Goal: Check status: Check status

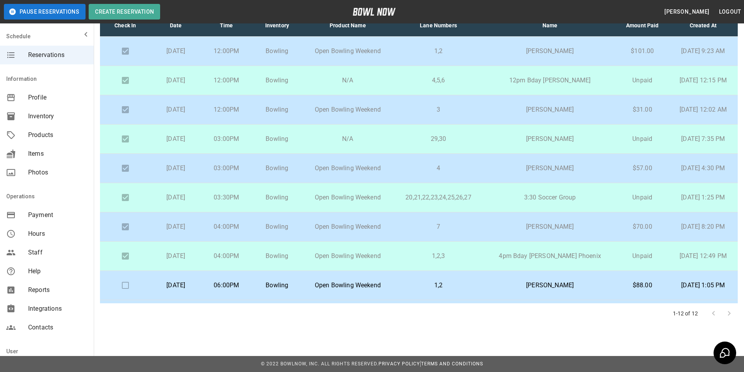
scroll to position [85, 0]
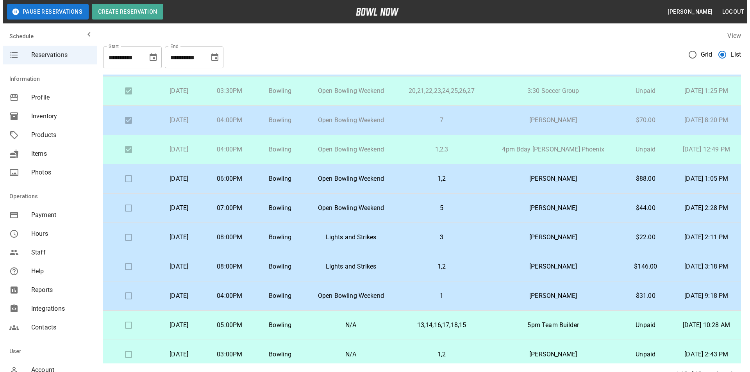
scroll to position [173, 0]
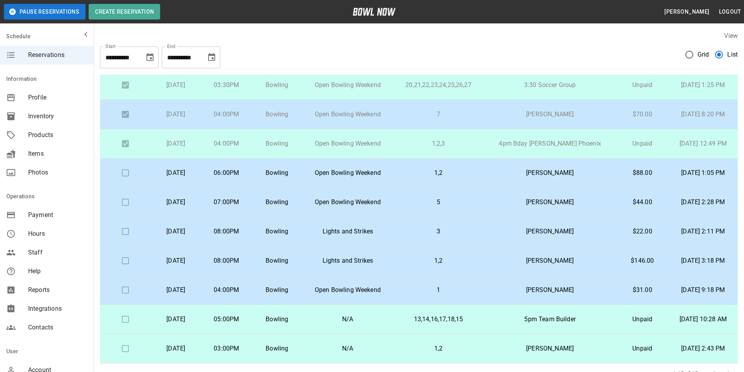
click at [514, 148] on p "4pm Bday [PERSON_NAME] Phoenix" at bounding box center [550, 143] width 120 height 9
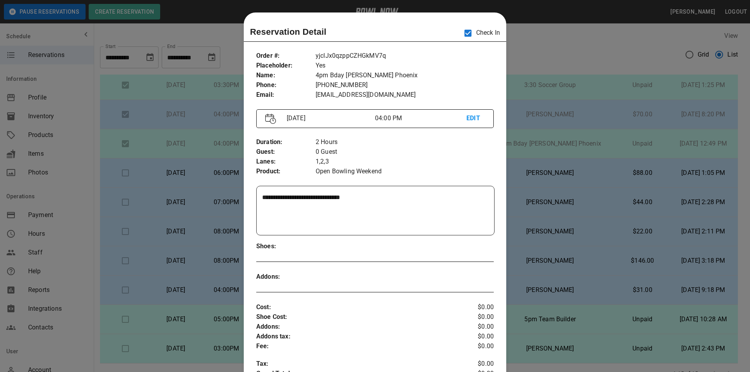
scroll to position [12, 0]
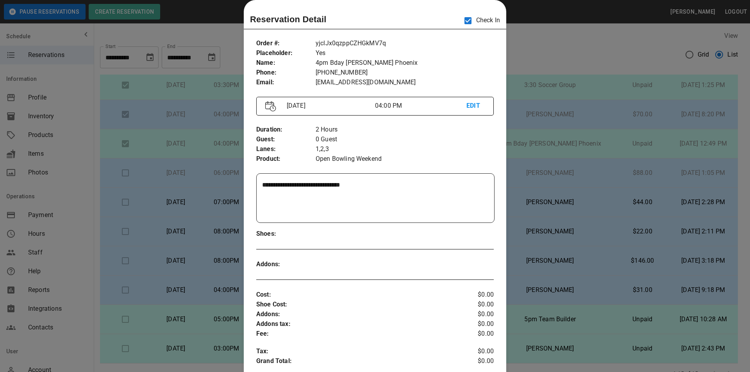
drag, startPoint x: 614, startPoint y: 179, endPoint x: 559, endPoint y: 204, distance: 60.6
click at [614, 179] on div at bounding box center [375, 186] width 750 height 372
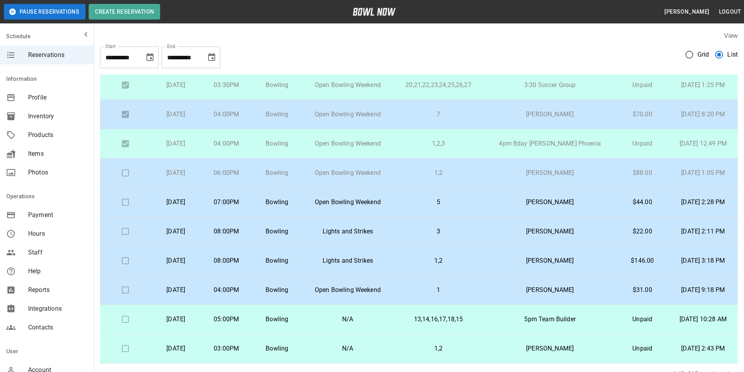
click at [574, 164] on td "[PERSON_NAME]" at bounding box center [550, 173] width 132 height 29
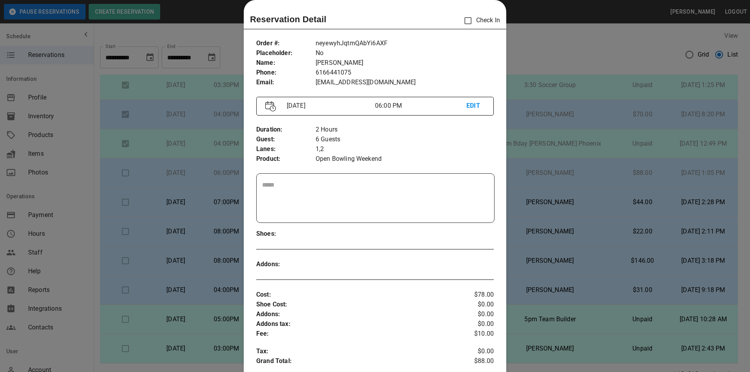
click at [589, 8] on div at bounding box center [375, 186] width 750 height 372
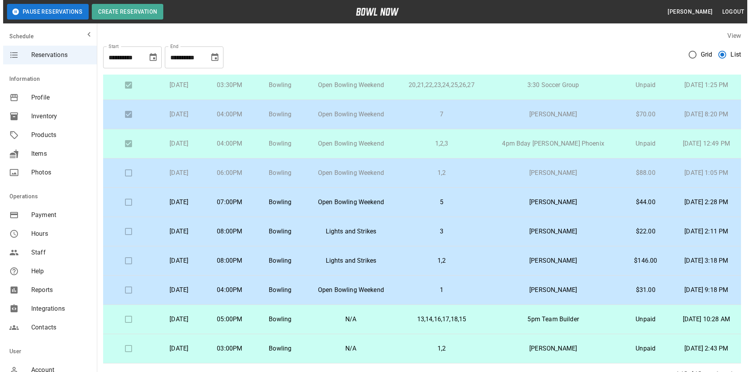
scroll to position [60, 0]
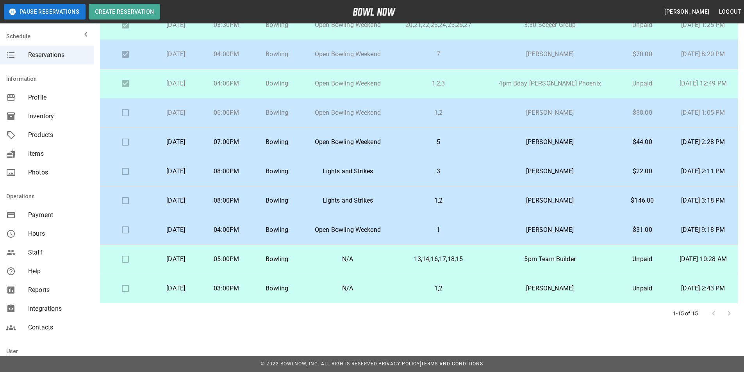
click at [559, 143] on p "[PERSON_NAME]" at bounding box center [550, 141] width 120 height 9
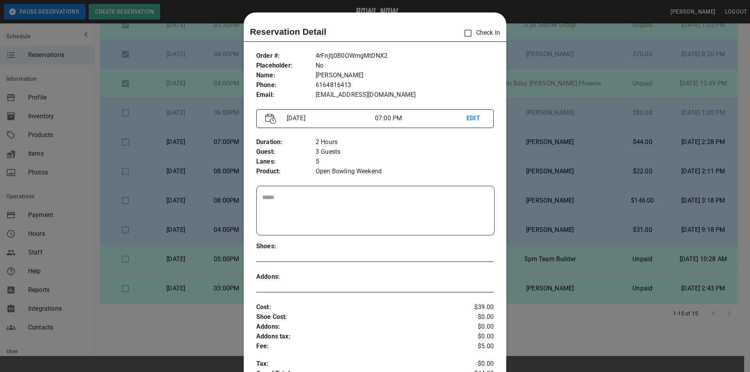
scroll to position [12, 0]
